Goal: Task Accomplishment & Management: Complete application form

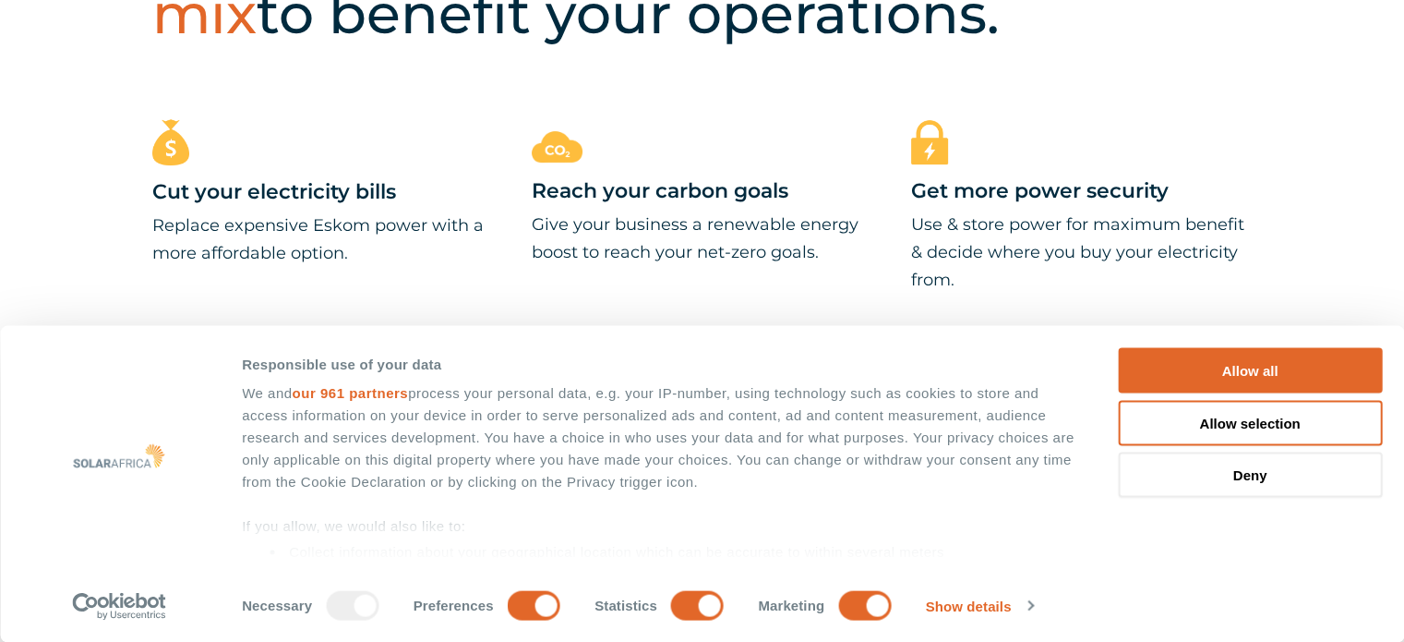
scroll to position [1015, 0]
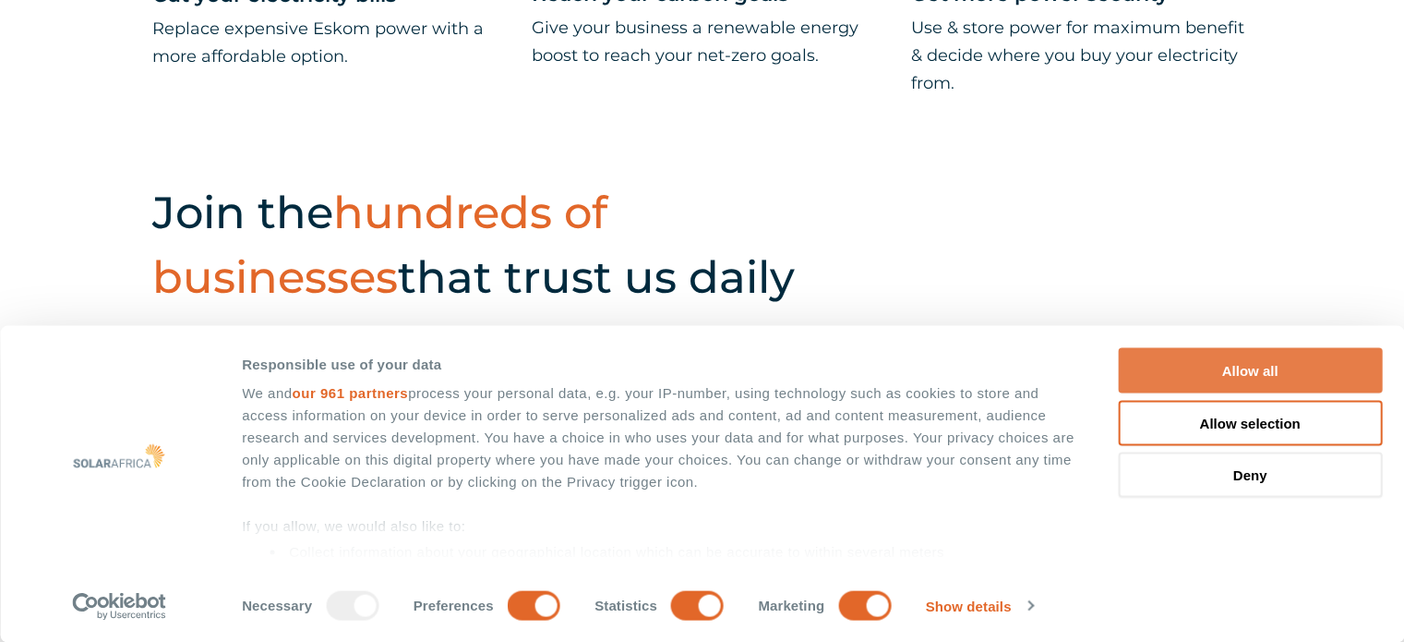
click at [1215, 368] on button "Allow all" at bounding box center [1250, 370] width 264 height 45
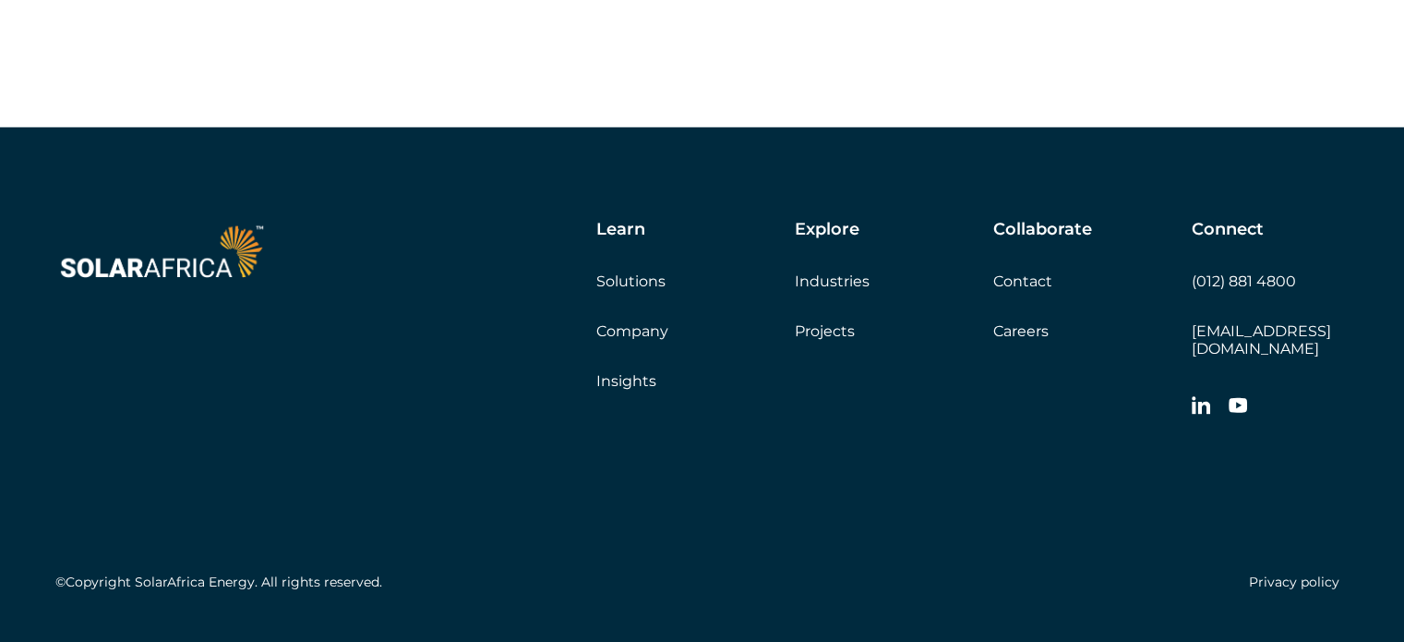
scroll to position [5306, 0]
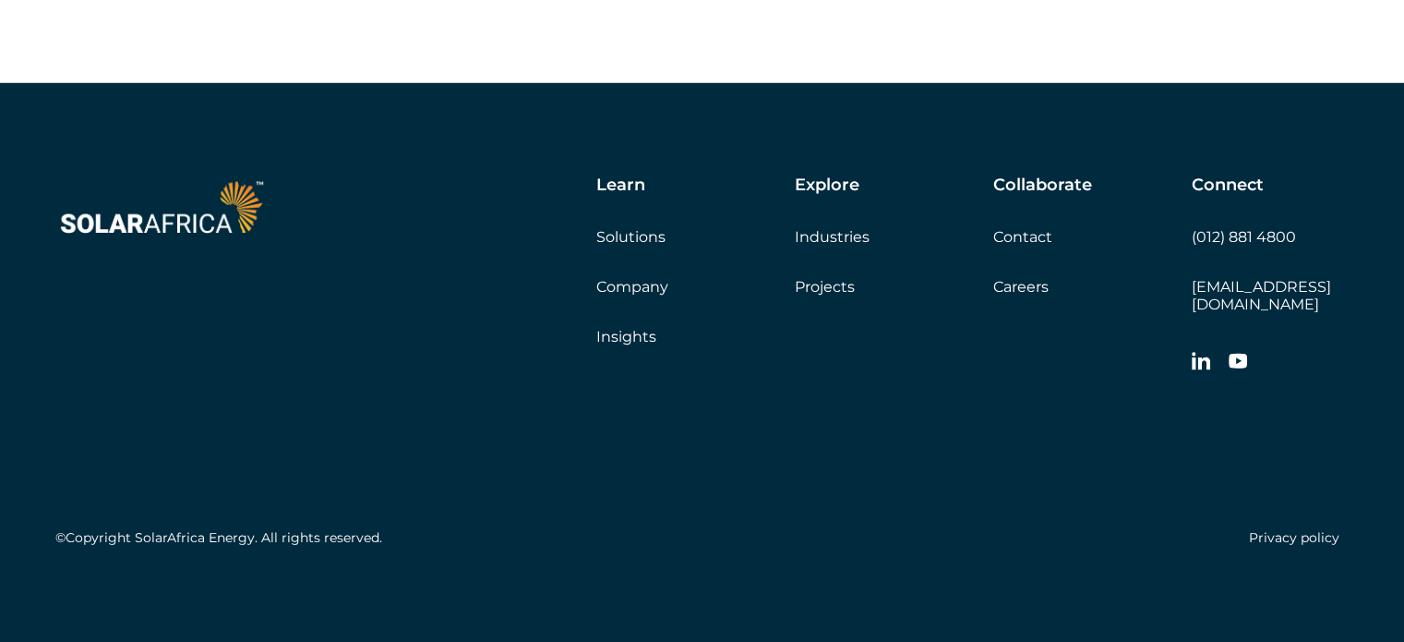
click at [1030, 295] on link "Careers" at bounding box center [1020, 287] width 55 height 18
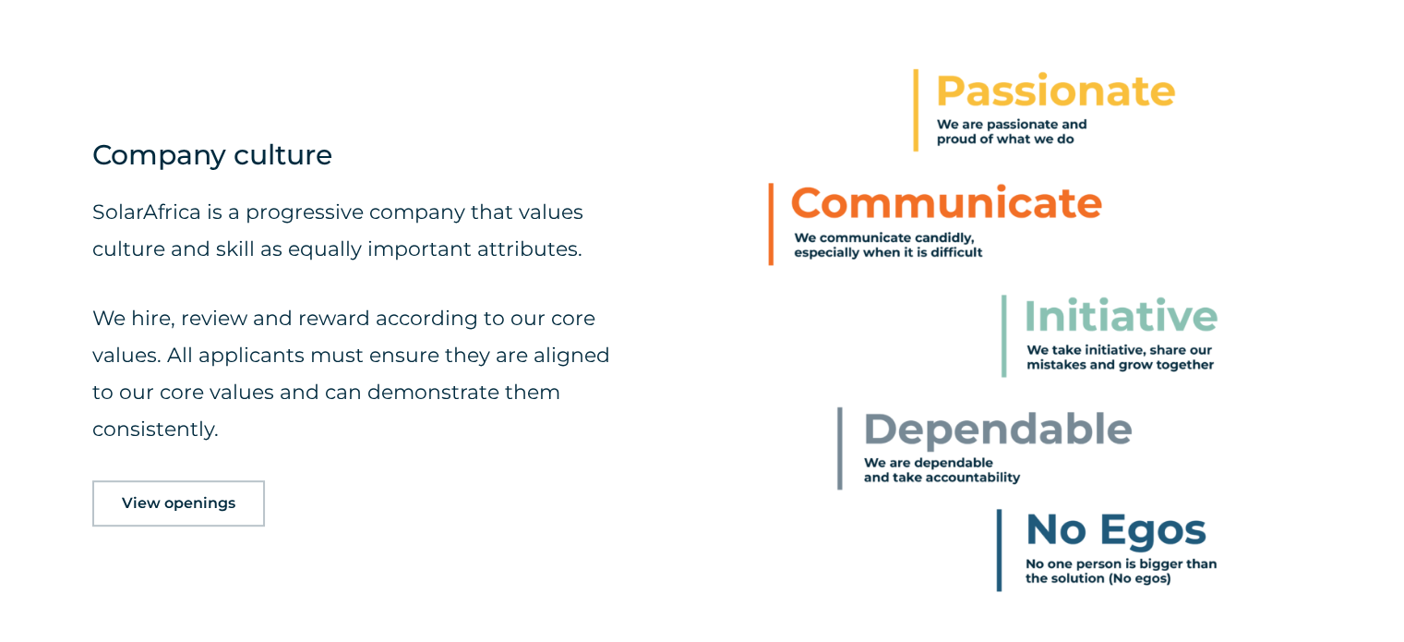
scroll to position [831, 0]
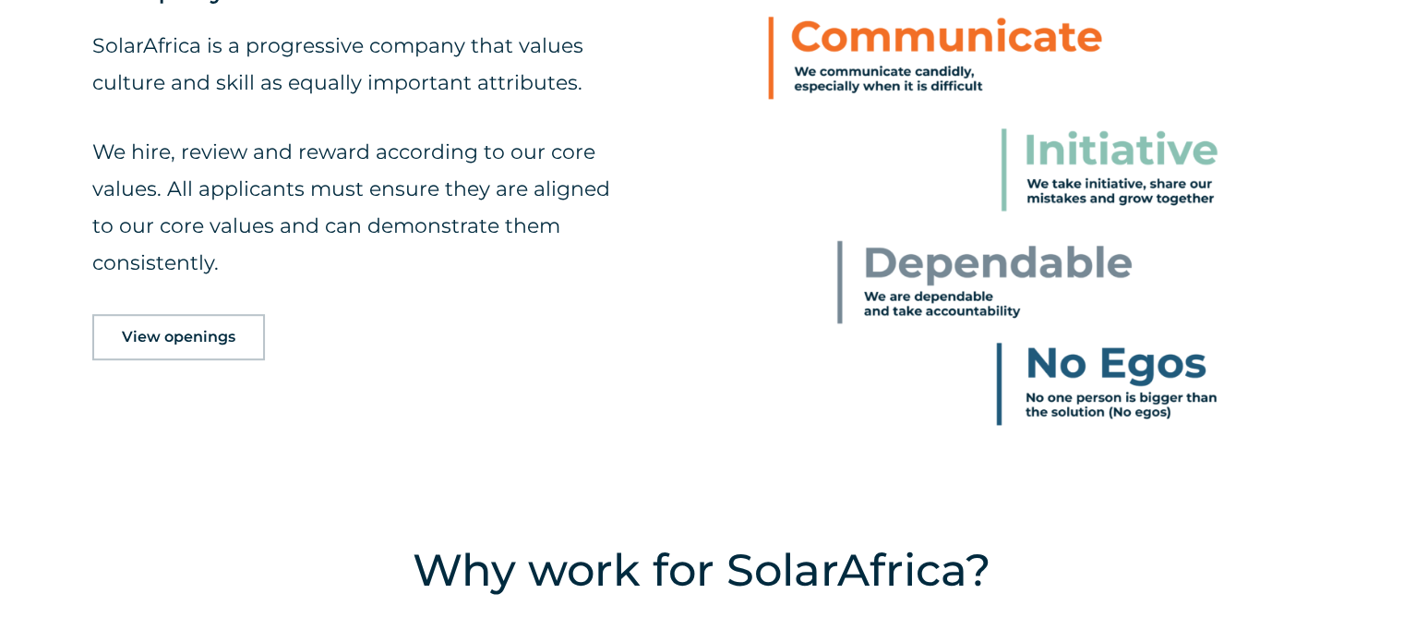
click at [203, 335] on span "View openings" at bounding box center [179, 337] width 114 height 15
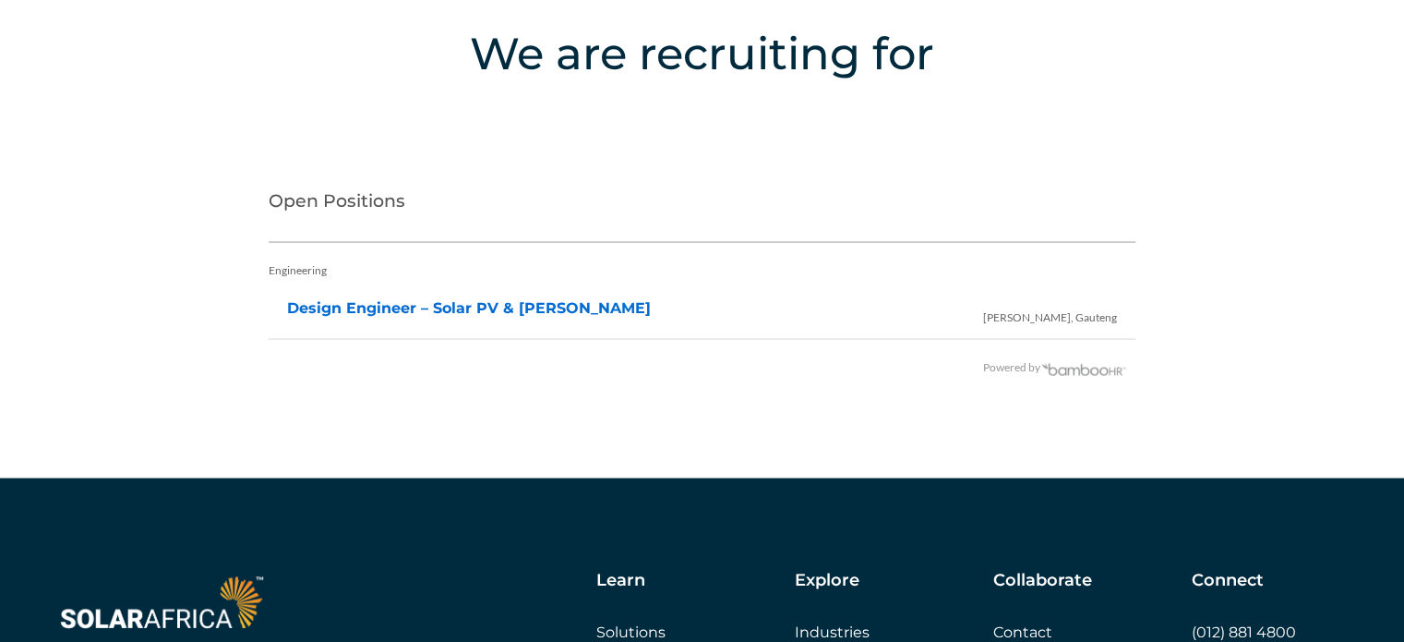
scroll to position [3653, 0]
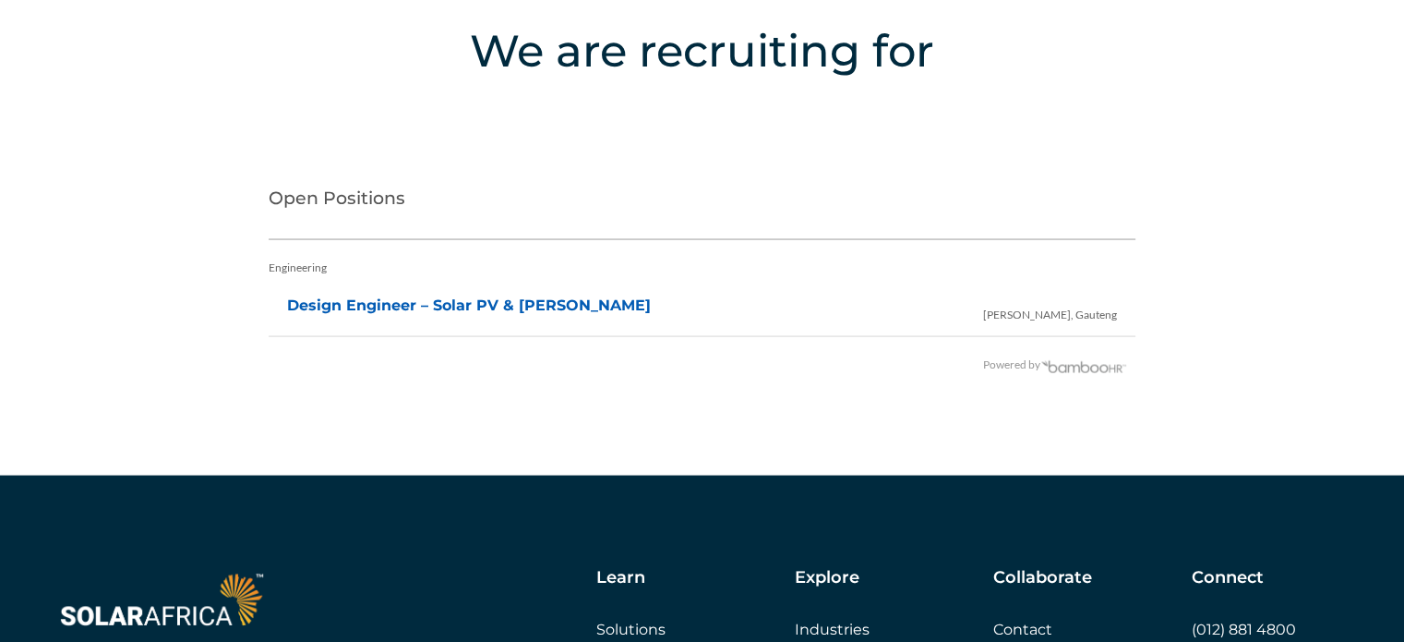
click at [465, 306] on link "Design Engineer – Solar PV & BESS" at bounding box center [469, 305] width 364 height 18
